Goal: Task Accomplishment & Management: Manage account settings

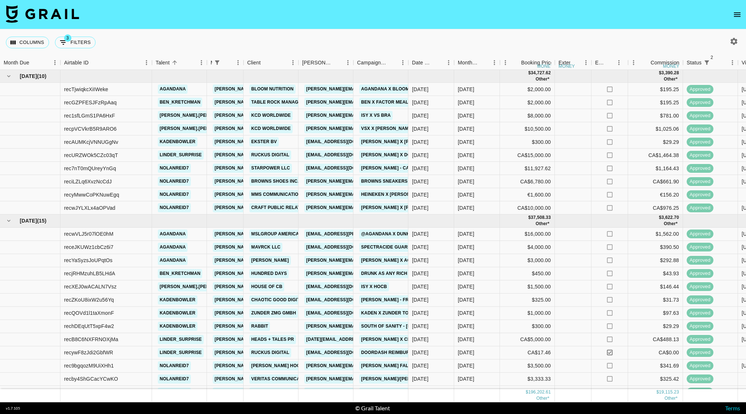
click at [739, 17] on icon "open drawer" at bounding box center [736, 14] width 9 height 9
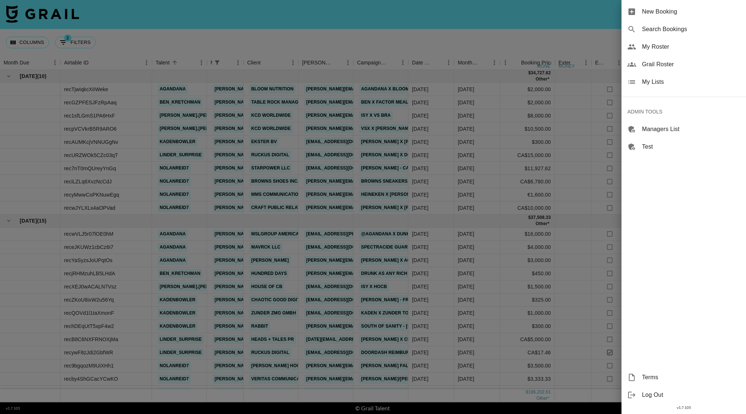
click at [662, 50] on span "My Roster" at bounding box center [691, 46] width 98 height 9
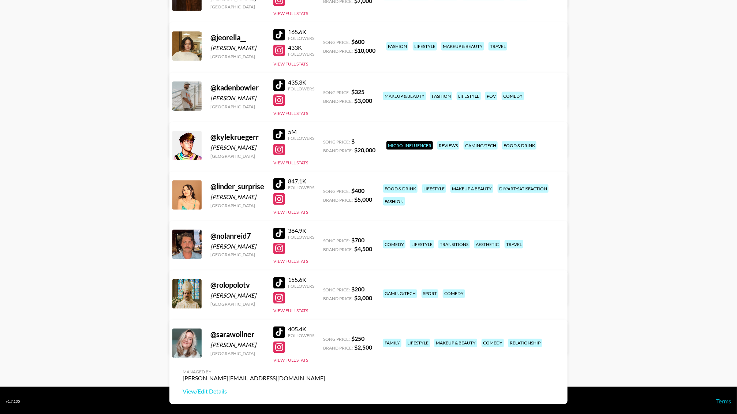
scroll to position [487, 0]
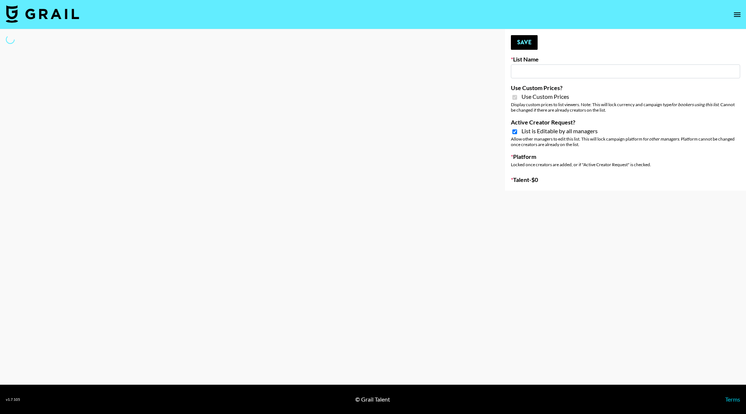
type input "**Noschinko UGC**"
checkbox input "true"
select select "Brand"
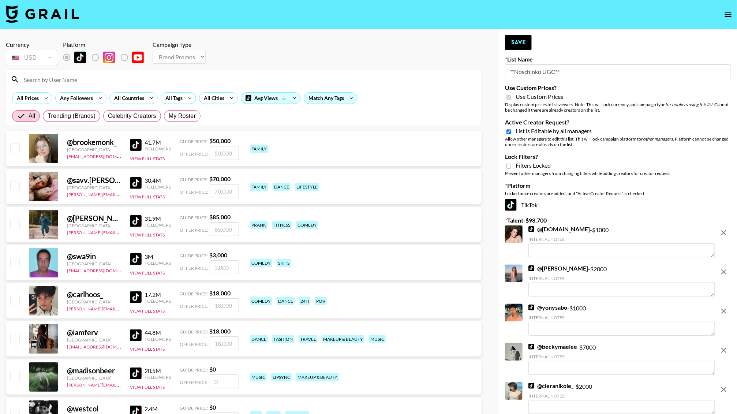
click at [55, 79] on input at bounding box center [248, 80] width 458 height 12
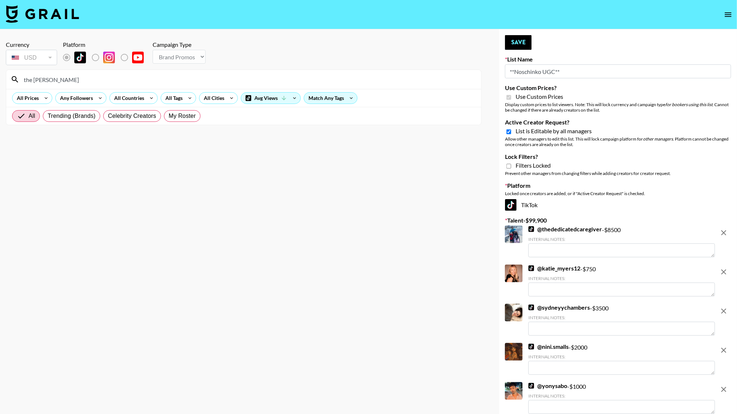
click at [34, 79] on input "the Mitch" at bounding box center [248, 80] width 458 height 12
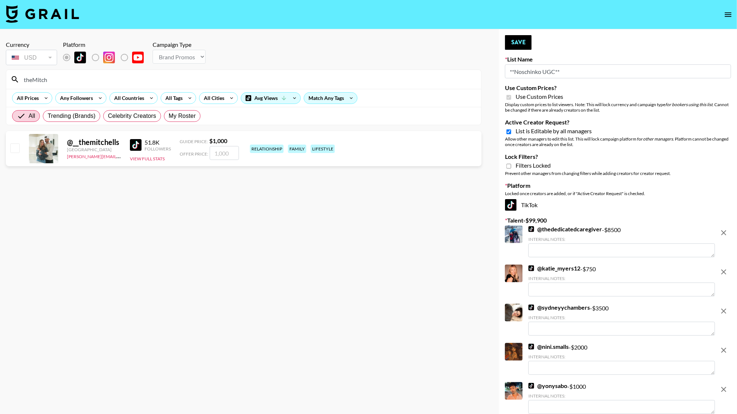
type input "theMitch"
click at [220, 151] on input "number" at bounding box center [224, 153] width 29 height 14
type input "1"
checkbox input "true"
type input "1000"
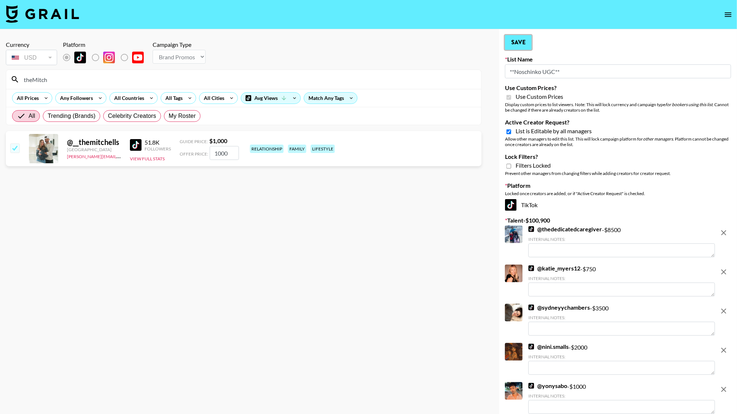
click at [508, 37] on button "Save" at bounding box center [518, 42] width 27 height 15
checkbox input "false"
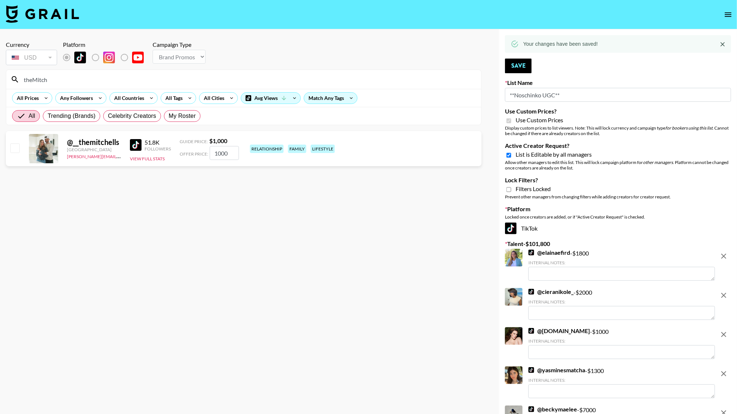
click at [66, 82] on input "theMitch" at bounding box center [248, 80] width 458 height 12
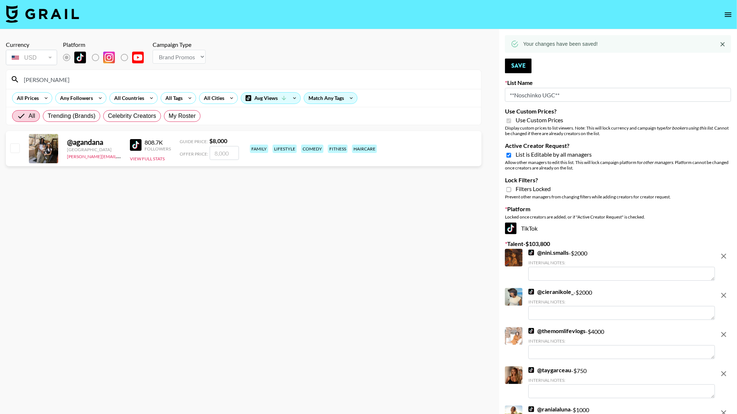
type input "agand"
click at [231, 148] on input "number" at bounding box center [224, 153] width 29 height 14
type input "3"
checkbox input "true"
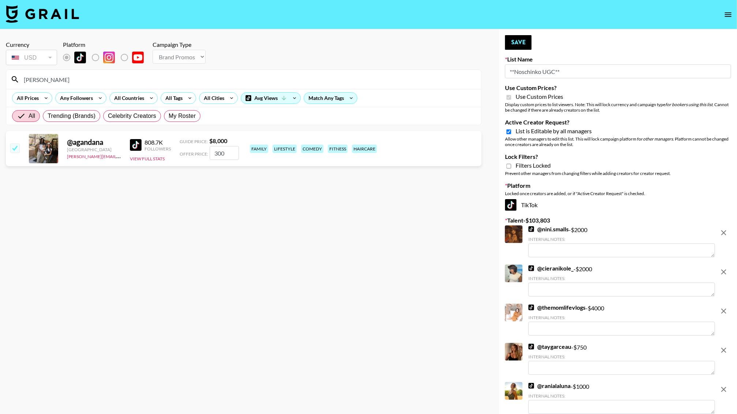
type input "3000"
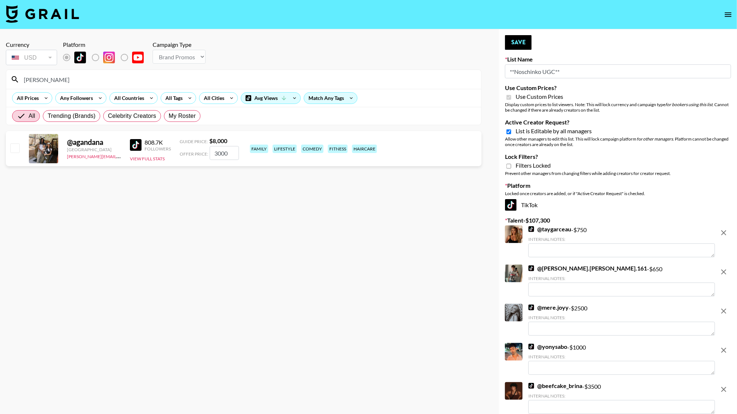
checkbox input "false"
type input "3000"
click at [507, 36] on button "Save" at bounding box center [518, 42] width 27 height 15
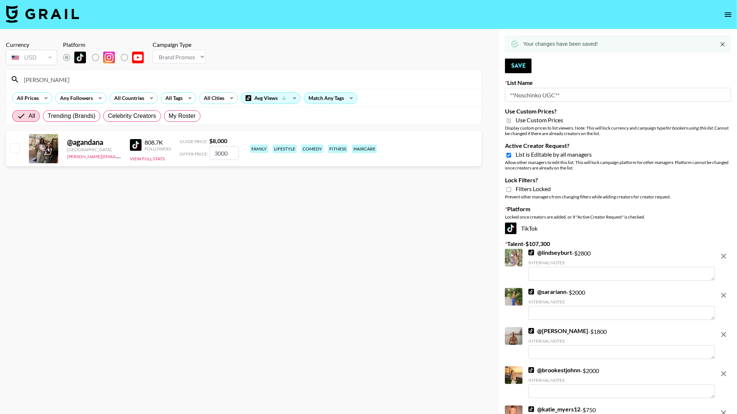
click at [12, 151] on input "checkbox" at bounding box center [14, 147] width 9 height 9
checkbox input "true"
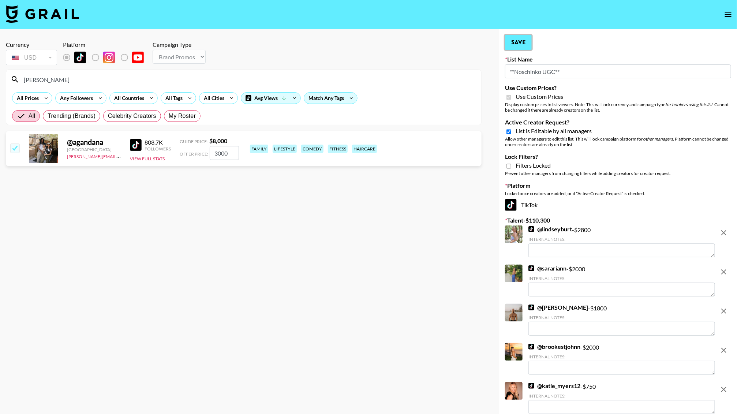
click at [525, 40] on button "Save" at bounding box center [518, 42] width 27 height 15
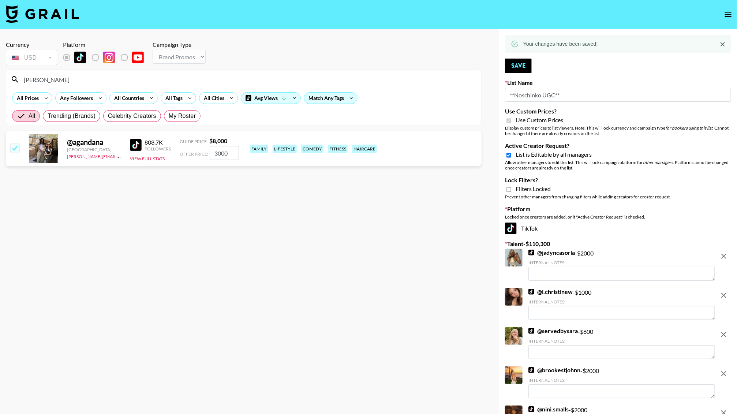
click at [59, 82] on input "agand" at bounding box center [248, 80] width 458 height 12
type input "themit"
click at [230, 155] on input "number" at bounding box center [224, 153] width 29 height 14
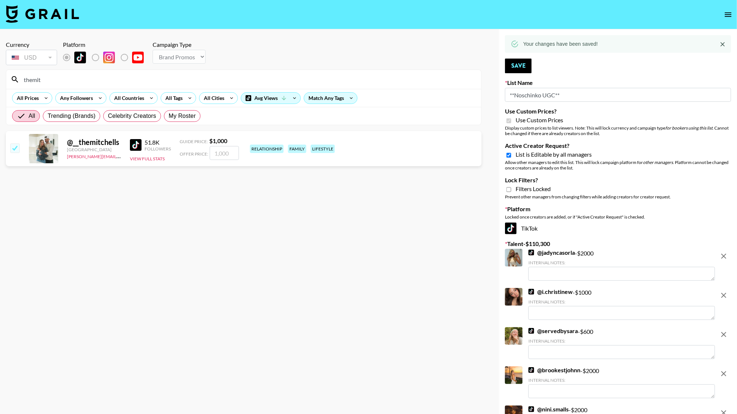
type input "1"
checkbox input "true"
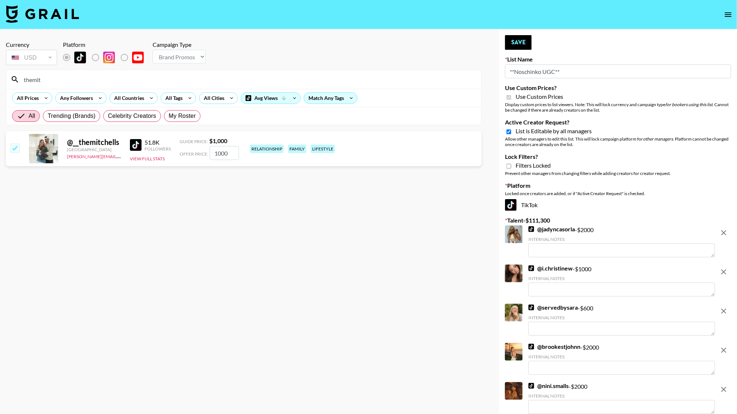
type input "1000"
click at [518, 42] on button "Save" at bounding box center [518, 42] width 27 height 15
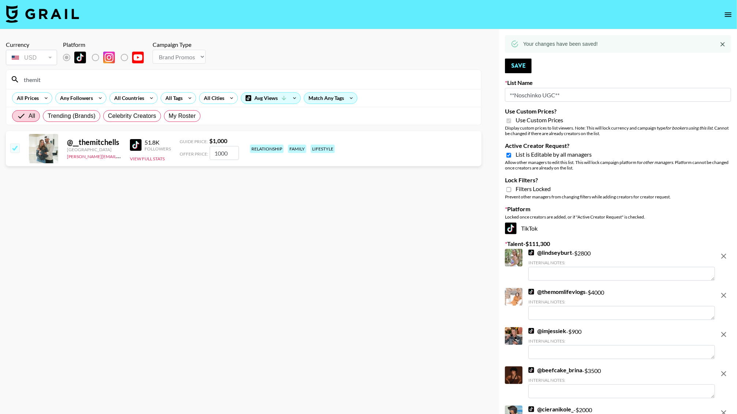
click at [49, 79] on input "themit" at bounding box center [248, 80] width 458 height 12
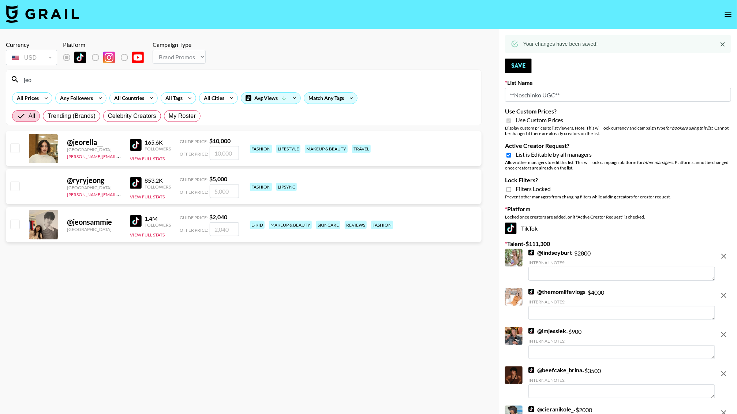
type input "jeo"
click at [225, 147] on input "number" at bounding box center [224, 153] width 29 height 14
type input "4"
checkbox input "true"
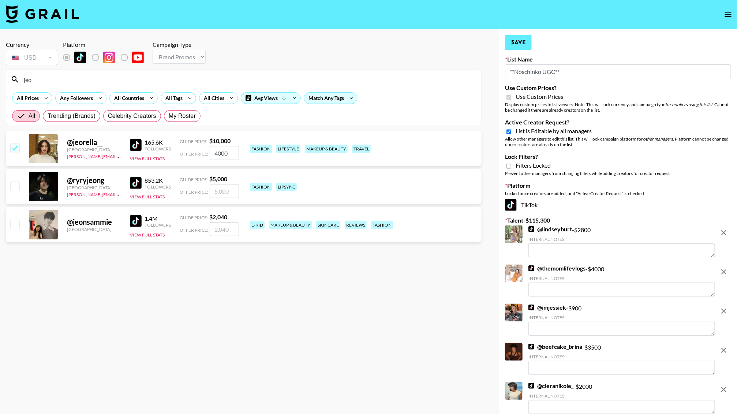
type input "4000"
click at [518, 44] on button "Save" at bounding box center [518, 42] width 27 height 15
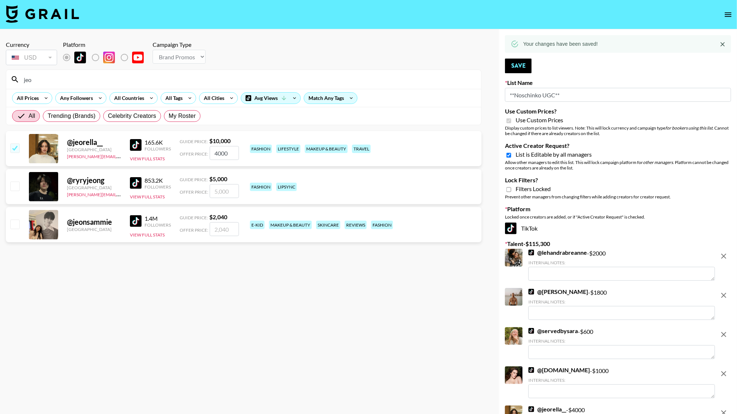
click at [92, 82] on input "jeo" at bounding box center [248, 80] width 458 height 12
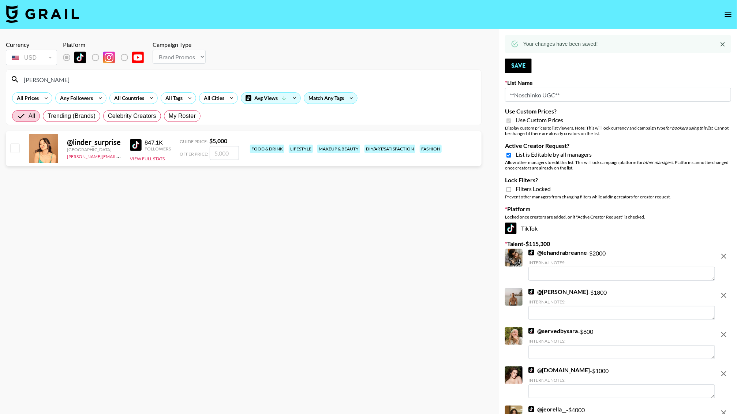
type input "linder"
click at [220, 148] on input "number" at bounding box center [224, 153] width 29 height 14
type input "2"
checkbox input "true"
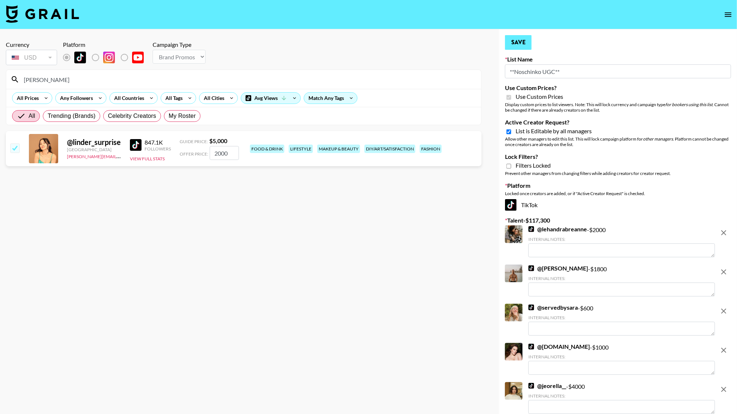
type input "2000"
click at [516, 40] on button "Save" at bounding box center [518, 42] width 27 height 15
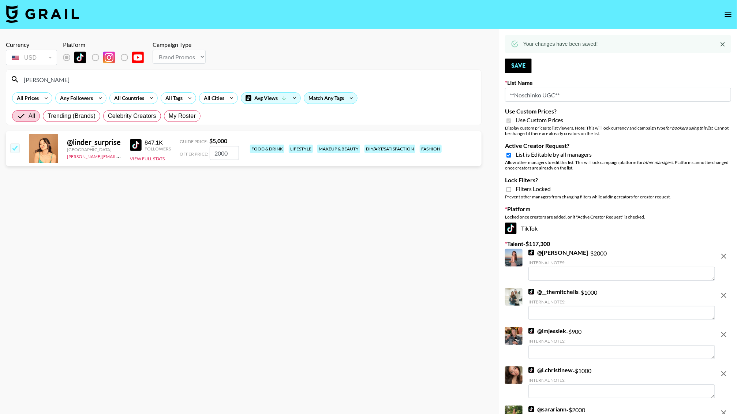
click at [38, 77] on input "linder" at bounding box center [248, 80] width 458 height 12
type input "saraw"
click at [229, 151] on input "number" at bounding box center [224, 153] width 29 height 14
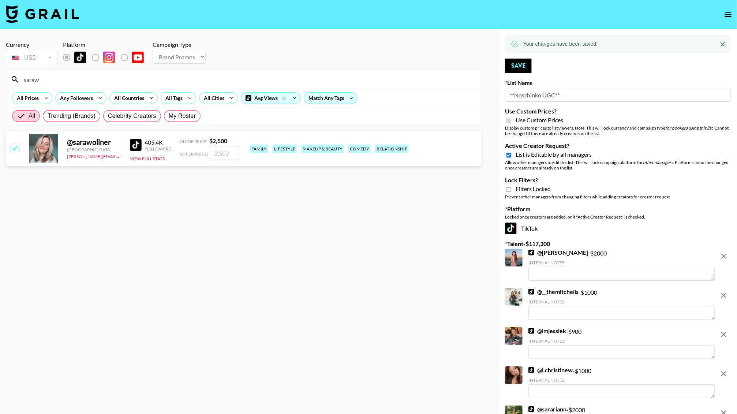
type input "1"
checkbox input "true"
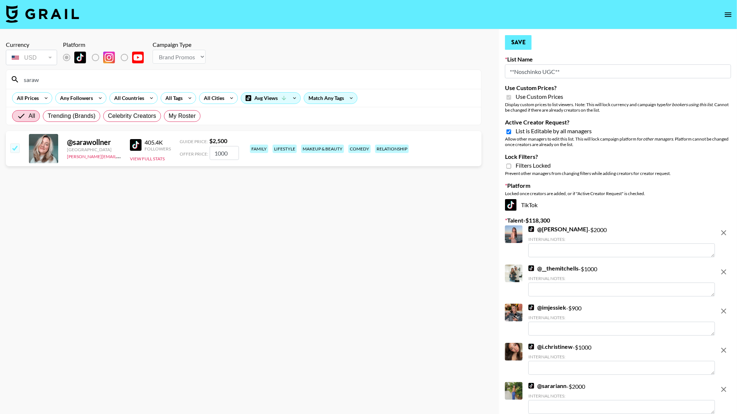
type input "1000"
click at [521, 40] on button "Save" at bounding box center [518, 42] width 27 height 15
